Goal: Task Accomplishment & Management: Manage account settings

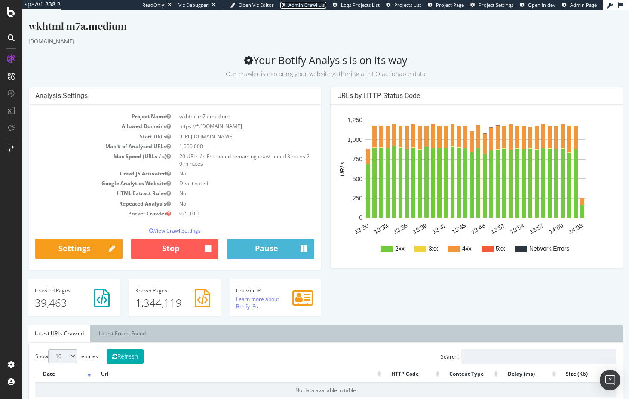
click at [317, 6] on span "Admin Crawl List" at bounding box center [308, 5] width 38 height 6
click at [68, 249] on link "Settings" at bounding box center [78, 249] width 87 height 21
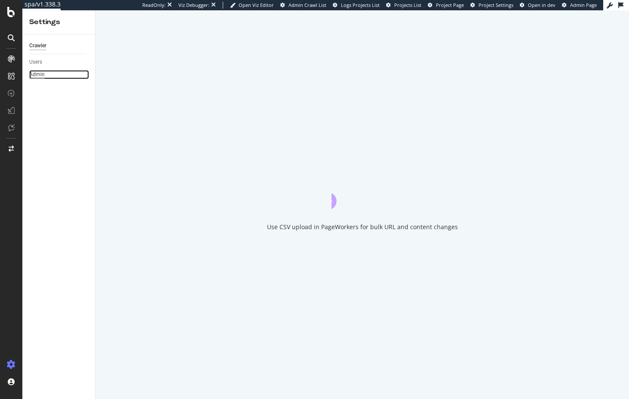
click at [34, 72] on div "Admin" at bounding box center [36, 74] width 15 height 9
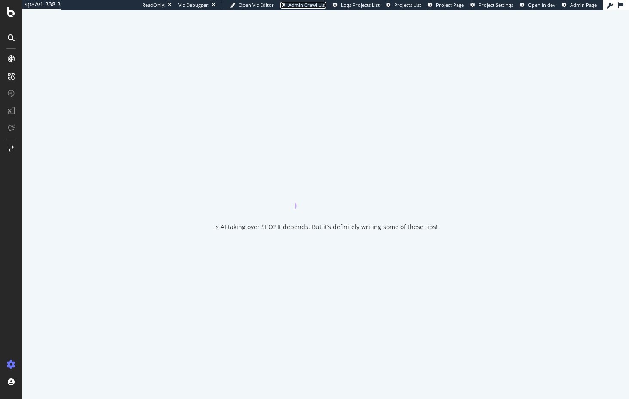
click at [309, 5] on span "Admin Crawl List" at bounding box center [308, 5] width 38 height 6
click at [289, 5] on span "Admin Crawl List" at bounding box center [308, 5] width 38 height 6
click at [308, 3] on span "Admin Crawl List" at bounding box center [308, 5] width 38 height 6
click at [317, 3] on span "Admin Crawl List" at bounding box center [308, 5] width 38 height 6
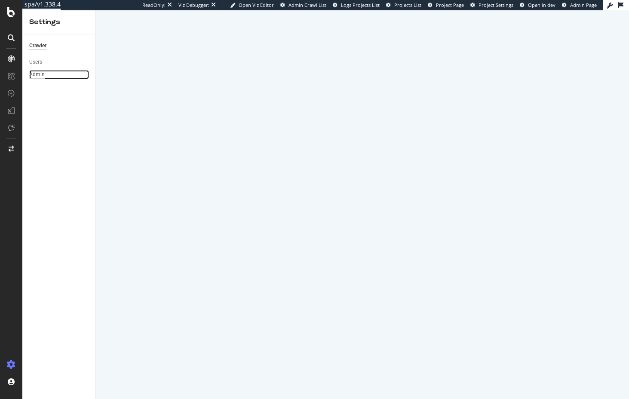
click at [41, 74] on div "Admin" at bounding box center [36, 74] width 15 height 9
click at [317, 5] on span "Admin Crawl List" at bounding box center [308, 5] width 38 height 6
